Goal: Download file/media

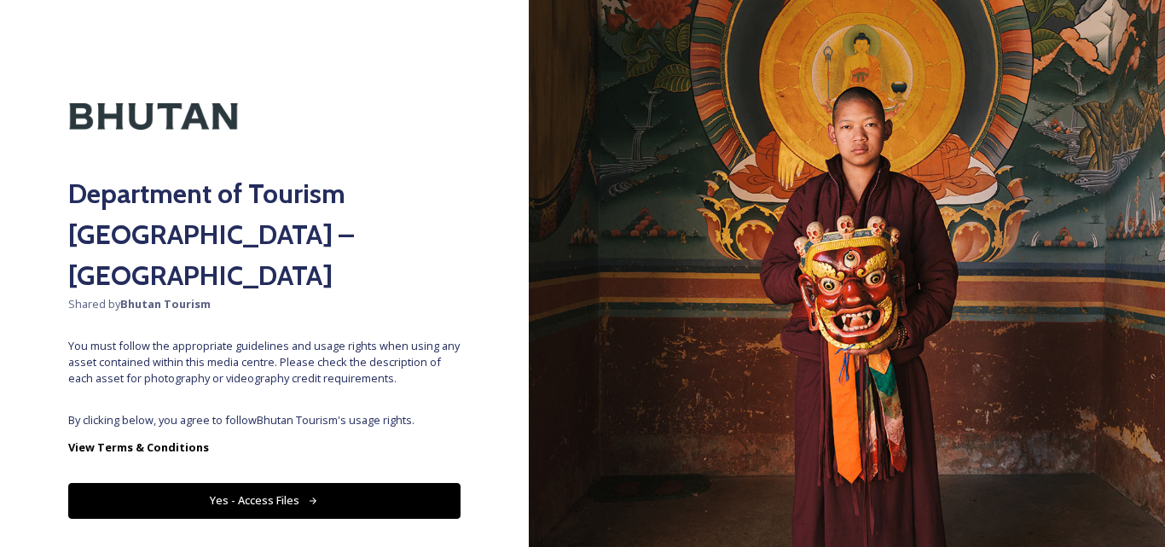
click at [287, 483] on button "Yes - Access Files" at bounding box center [264, 500] width 392 height 35
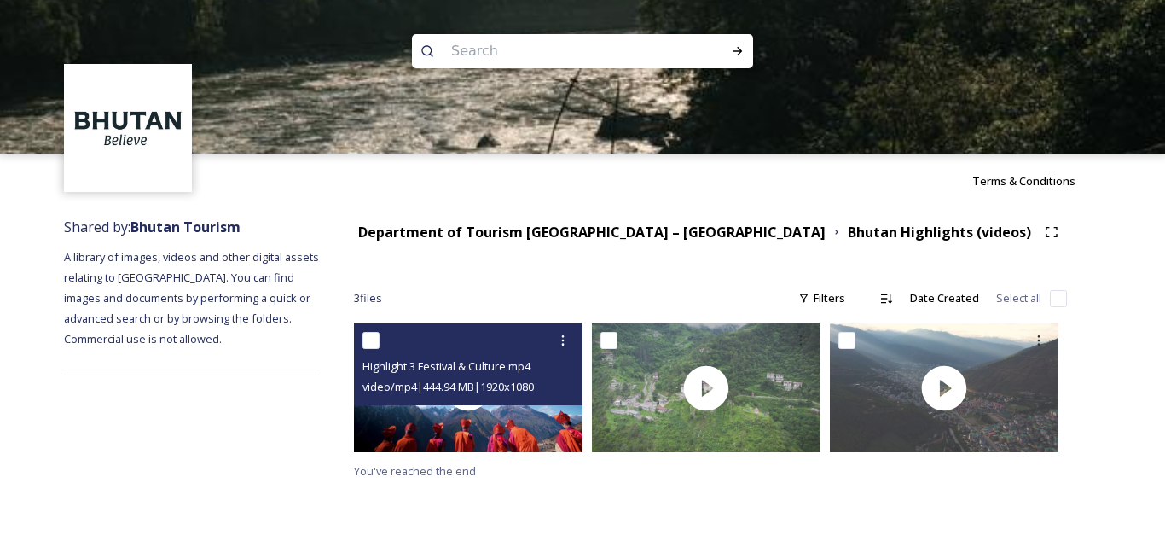
click at [514, 404] on div "Highlight 3 Festival & Culture.mp4 video/mp4 | 444.94 MB | 1920 x 1080" at bounding box center [468, 364] width 229 height 82
click at [485, 358] on div "Highlight 3 Festival & Culture.mp4" at bounding box center [471, 366] width 216 height 20
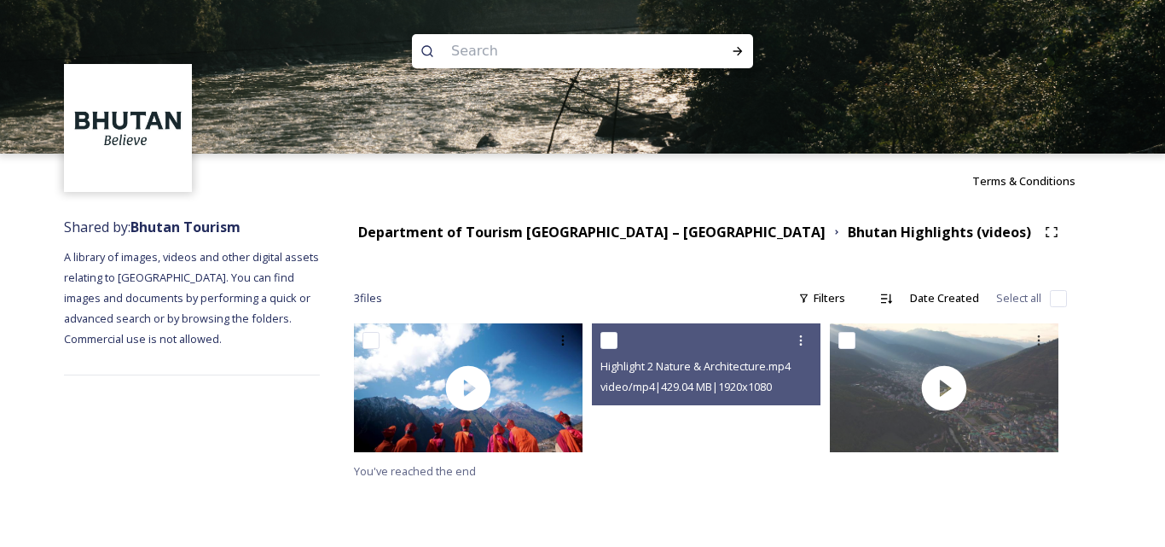
click at [517, 427] on img at bounding box center [468, 387] width 229 height 129
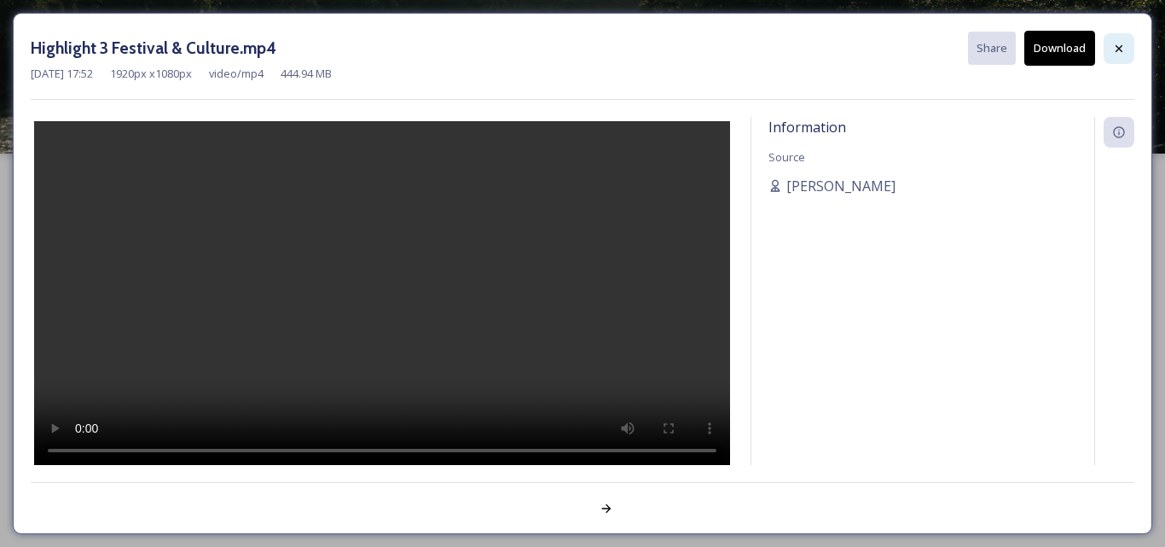
click at [1109, 51] on div at bounding box center [1119, 48] width 31 height 31
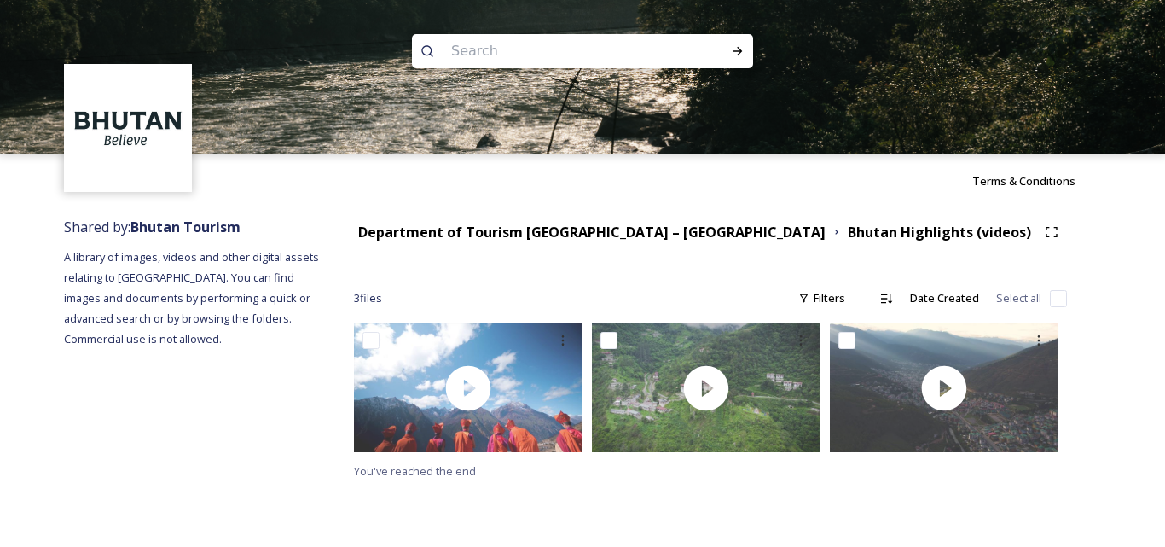
click at [771, 474] on div "You've reached the end" at bounding box center [710, 402] width 713 height 158
click at [587, 317] on div "Department of Tourism [GEOGRAPHIC_DATA] – Brand Centre Bhutan Highlights (video…" at bounding box center [710, 349] width 781 height 282
click at [187, 227] on strong "Bhutan Tourism" at bounding box center [186, 227] width 110 height 19
drag, startPoint x: 120, startPoint y: 100, endPoint x: 179, endPoint y: 142, distance: 72.2
click at [123, 100] on img at bounding box center [129, 129] width 124 height 124
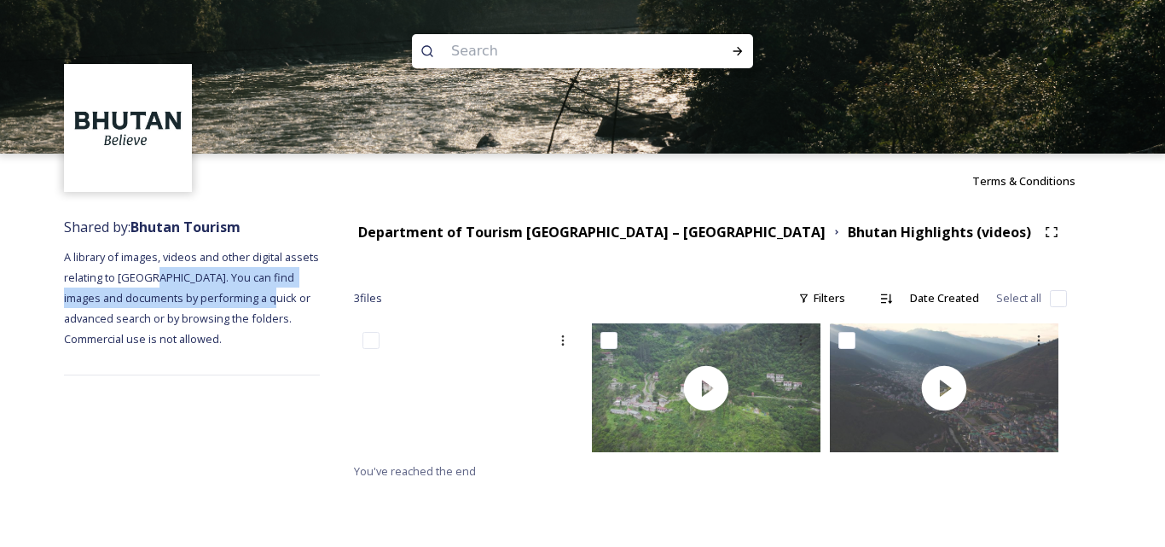
drag, startPoint x: 154, startPoint y: 284, endPoint x: 273, endPoint y: 305, distance: 121.2
click at [273, 305] on span "A library of images, videos and other digital assets relating to [GEOGRAPHIC_DA…" at bounding box center [193, 297] width 258 height 97
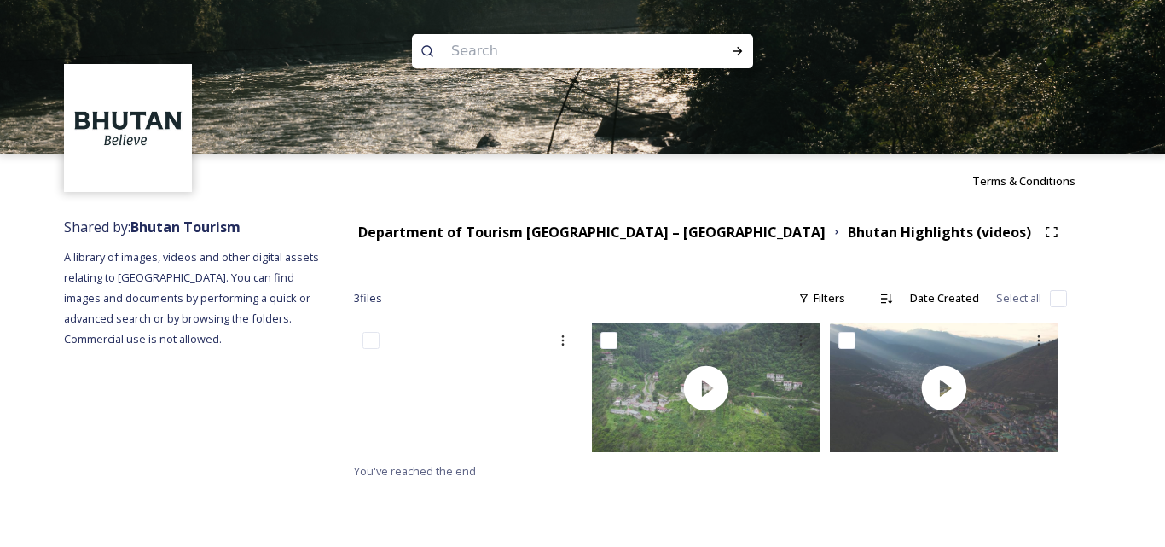
click at [236, 347] on div "Shared by: Bhutan Tourism A library of images, videos and other digital assets …" at bounding box center [192, 349] width 256 height 282
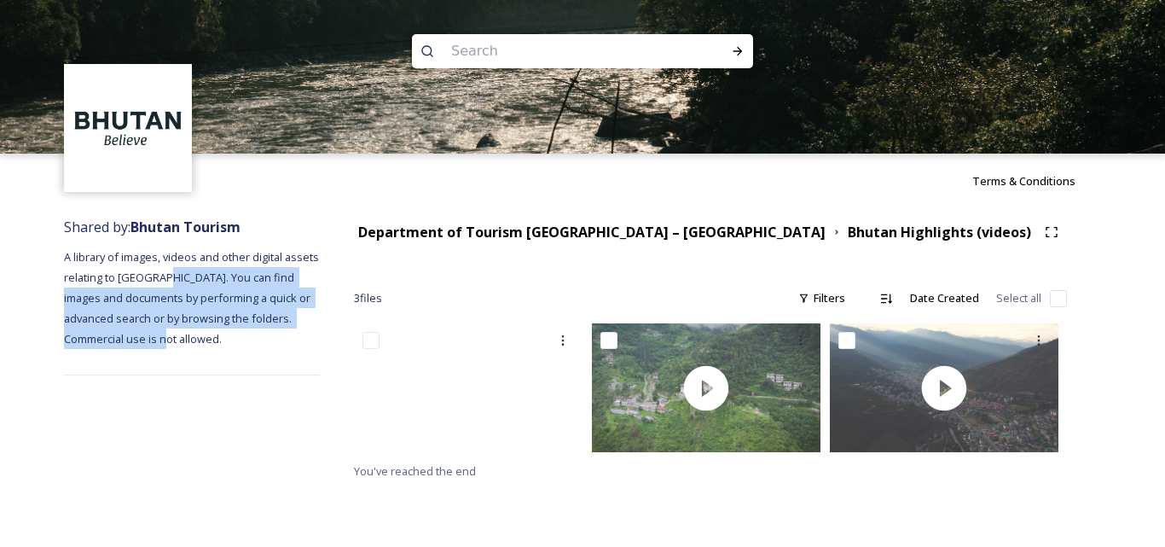
drag, startPoint x: 184, startPoint y: 346, endPoint x: 164, endPoint y: 276, distance: 72.1
click at [164, 276] on div "Shared by: Bhutan Tourism A library of images, videos and other digital assets …" at bounding box center [192, 349] width 256 height 282
click at [206, 337] on div "Shared by: Bhutan Tourism A library of images, videos and other digital assets …" at bounding box center [192, 349] width 256 height 282
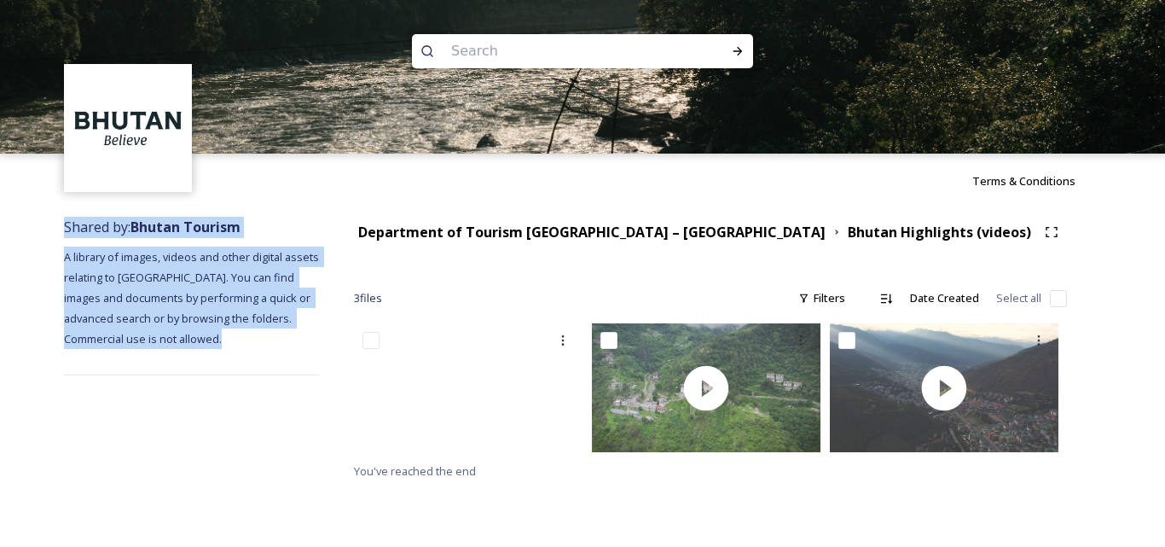
drag, startPoint x: 177, startPoint y: 350, endPoint x: 104, endPoint y: 235, distance: 135.8
click at [69, 219] on div "Shared by: Bhutan Tourism A library of images, videos and other digital assets …" at bounding box center [192, 349] width 256 height 282
click at [185, 313] on span "A library of images, videos and other digital assets relating to [GEOGRAPHIC_DA…" at bounding box center [193, 297] width 258 height 97
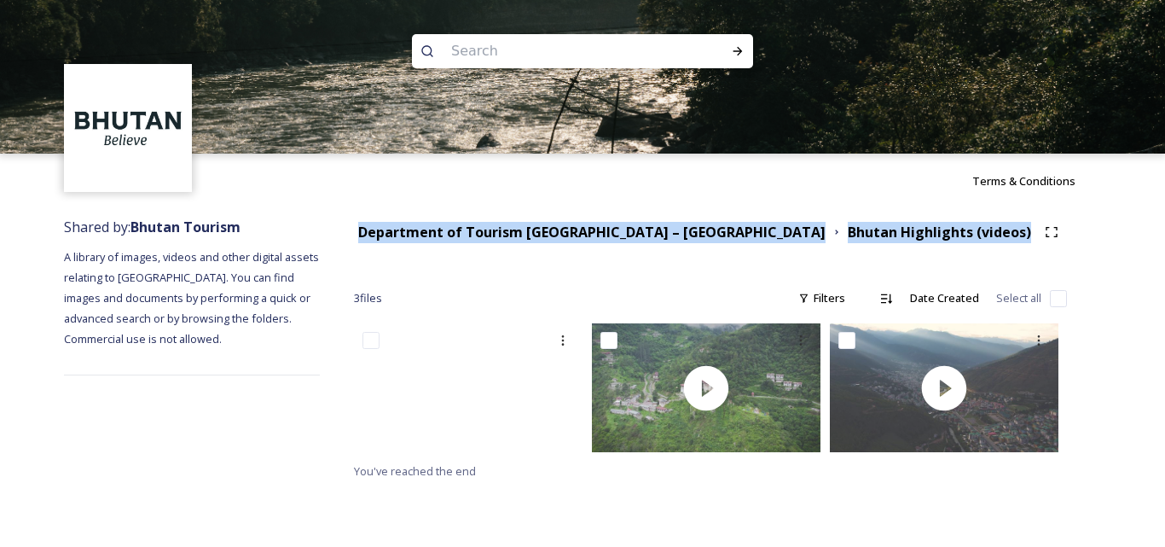
drag, startPoint x: 343, startPoint y: 208, endPoint x: 987, endPoint y: 229, distance: 644.4
click at [987, 229] on div "Department of Tourism [GEOGRAPHIC_DATA] – Brand Centre Bhutan Highlights (video…" at bounding box center [710, 349] width 781 height 282
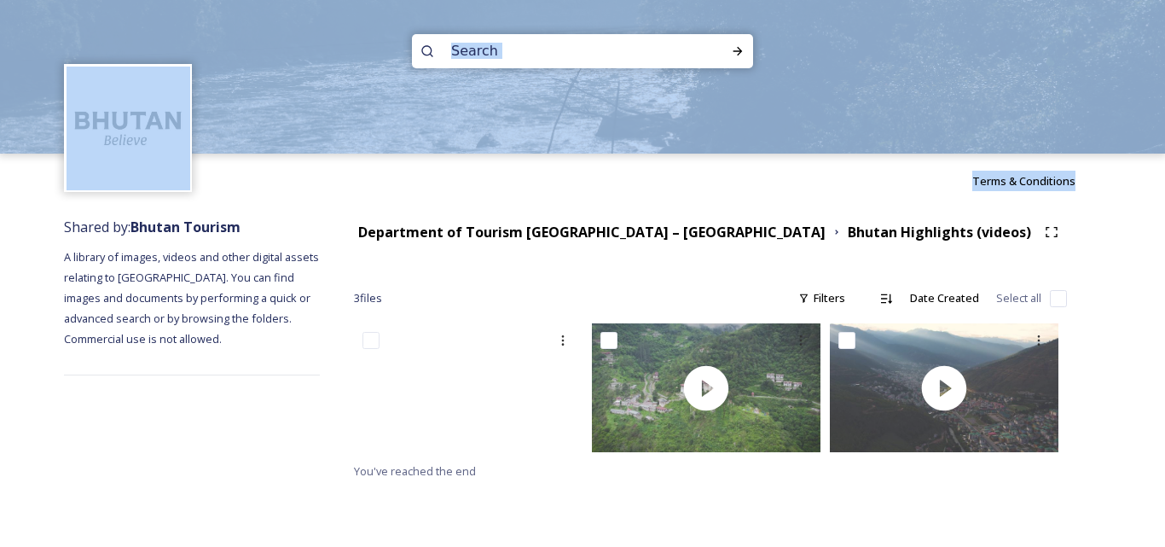
drag, startPoint x: 1130, startPoint y: 183, endPoint x: 209, endPoint y: -71, distance: 954.7
click at [209, 0] on html "Terms & Conditions Shared by: Bhutan Tourism A library of images, videos and ot…" at bounding box center [582, 273] width 1165 height 547
click at [761, 183] on div "Terms & Conditions" at bounding box center [582, 181] width 1165 height 55
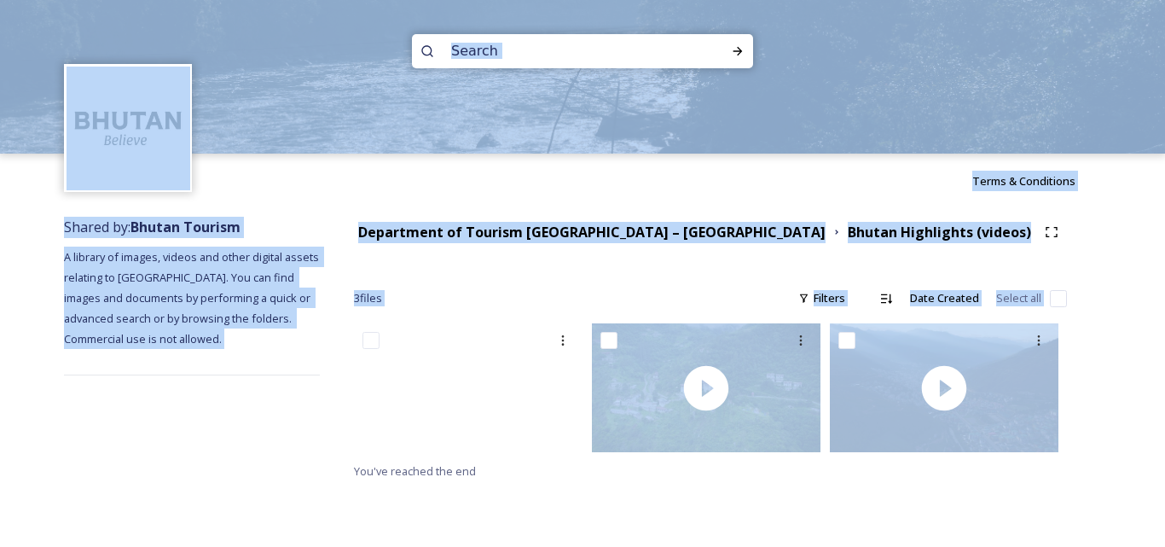
drag, startPoint x: 1127, startPoint y: 439, endPoint x: 0, endPoint y: 22, distance: 1201.7
click at [0, 22] on div "Terms & Conditions Shared by: Bhutan Tourism A library of images, videos and ot…" at bounding box center [582, 273] width 1165 height 547
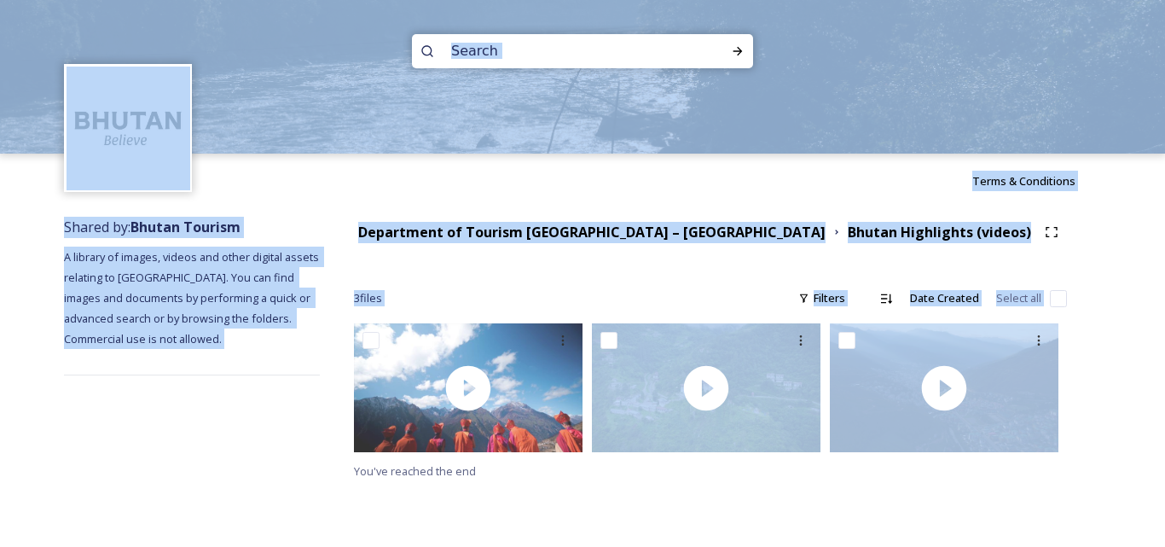
click at [915, 172] on div "Terms & Conditions" at bounding box center [582, 181] width 1165 height 55
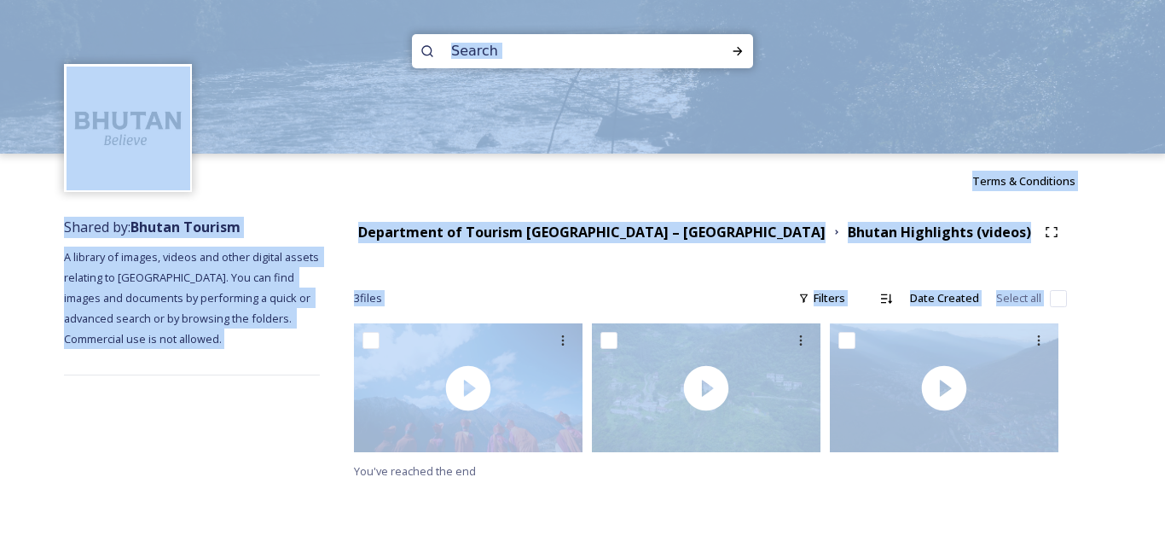
drag, startPoint x: 1120, startPoint y: 398, endPoint x: 0, endPoint y: 61, distance: 1169.5
click at [0, 61] on div "Terms & Conditions Shared by: Bhutan Tourism A library of images, videos and ot…" at bounding box center [582, 273] width 1165 height 547
click at [517, 192] on div "Terms & Conditions" at bounding box center [582, 181] width 1165 height 55
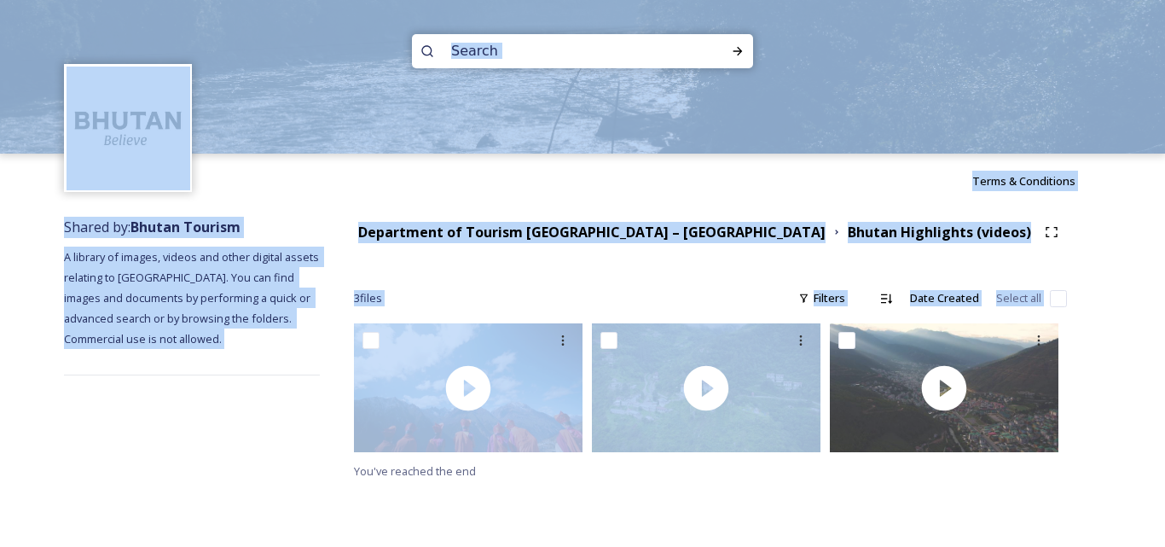
drag, startPoint x: 1115, startPoint y: 392, endPoint x: 541, endPoint y: 166, distance: 617.0
click at [1, 44] on div "Terms & Conditions Shared by: Bhutan Tourism A library of images, videos and ot…" at bounding box center [582, 273] width 1165 height 547
click at [670, 183] on div "Terms & Conditions" at bounding box center [582, 181] width 1165 height 55
drag, startPoint x: 1164, startPoint y: 364, endPoint x: 0, endPoint y: 60, distance: 1203.7
click at [0, 60] on div "Terms & Conditions Shared by: Bhutan Tourism A library of images, videos and ot…" at bounding box center [582, 273] width 1165 height 547
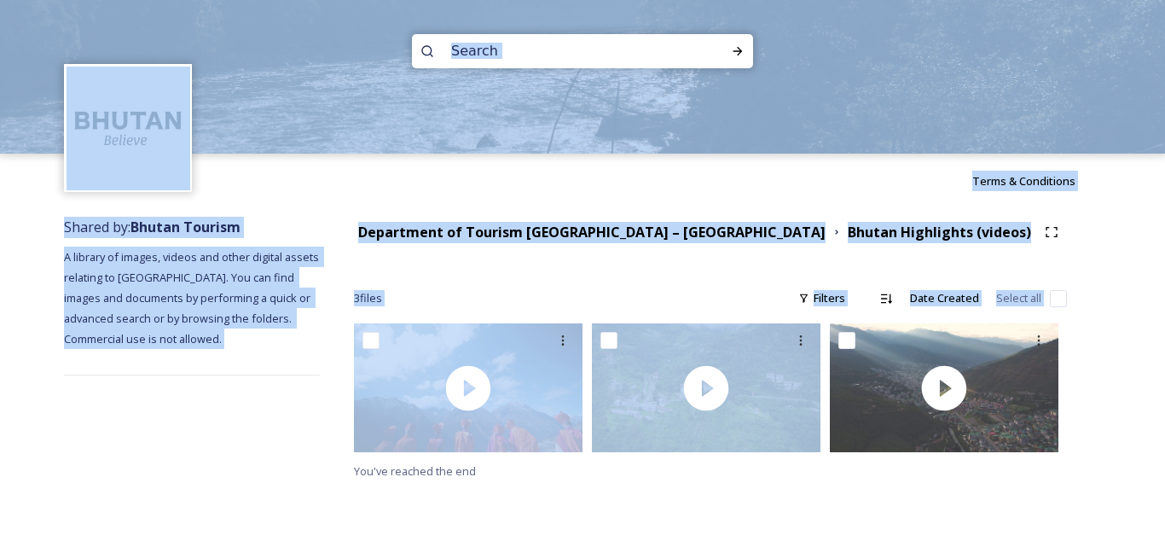
click at [491, 175] on div "Terms & Conditions" at bounding box center [582, 181] width 1165 height 55
drag, startPoint x: 871, startPoint y: 296, endPoint x: 0, endPoint y: -5, distance: 921.6
click at [0, 0] on html "Terms & Conditions Shared by: Bhutan Tourism A library of images, videos and ot…" at bounding box center [582, 273] width 1165 height 547
click at [575, 186] on div "Terms & Conditions" at bounding box center [582, 181] width 1165 height 55
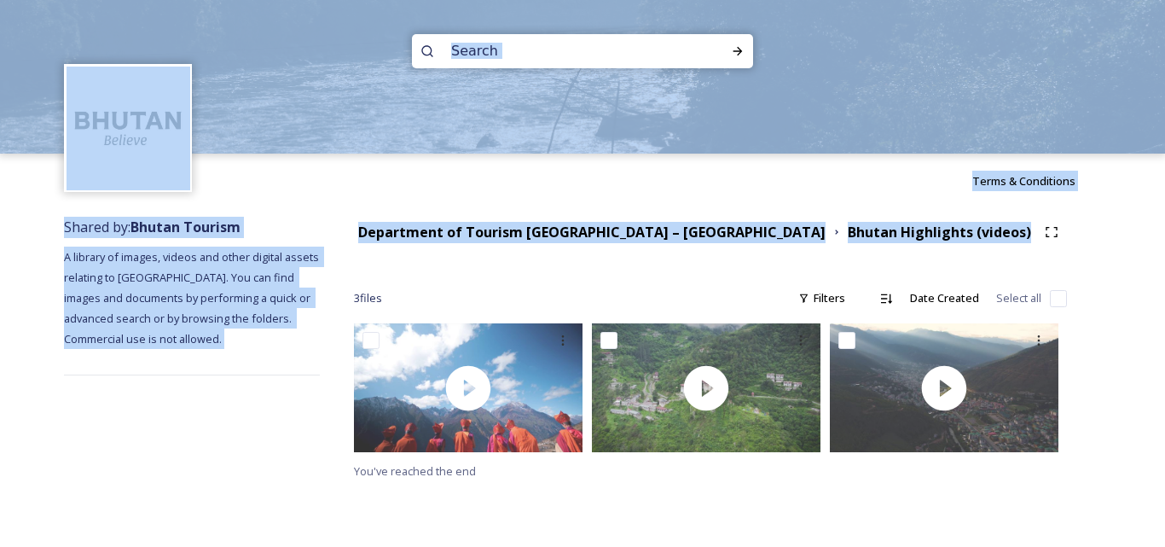
drag, startPoint x: 869, startPoint y: 225, endPoint x: 0, endPoint y: 25, distance: 892.1
click at [0, 25] on div "Terms & Conditions Shared by: Bhutan Tourism A library of images, videos and ot…" at bounding box center [582, 273] width 1165 height 547
click at [943, 207] on div "Terms & Conditions" at bounding box center [582, 181] width 1165 height 55
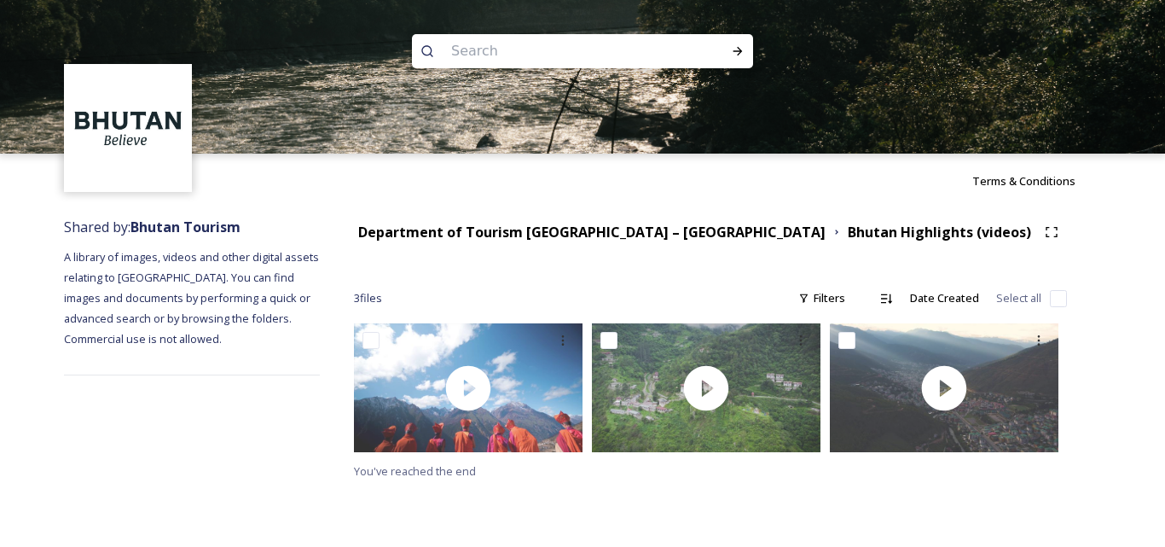
drag, startPoint x: 1164, startPoint y: 458, endPoint x: 0, endPoint y: -25, distance: 1260.6
click at [0, 0] on html "Terms & Conditions Shared by: Bhutan Tourism A library of images, videos and ot…" at bounding box center [582, 273] width 1165 height 547
click at [758, 196] on div "Terms & Conditions" at bounding box center [582, 181] width 1165 height 55
